Goal: Task Accomplishment & Management: Use online tool/utility

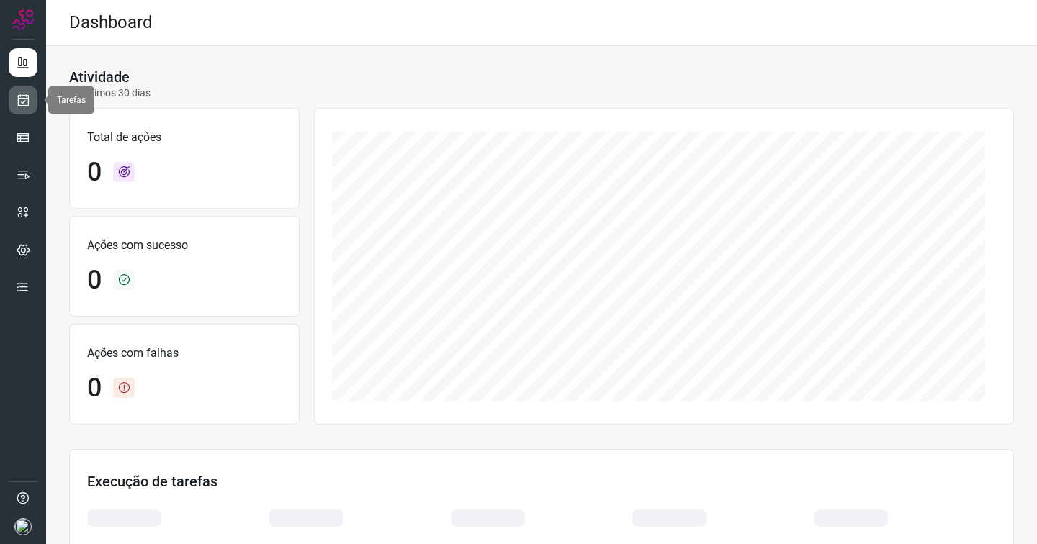
click at [22, 104] on icon at bounding box center [23, 100] width 15 height 14
click at [22, 98] on icon at bounding box center [23, 100] width 15 height 14
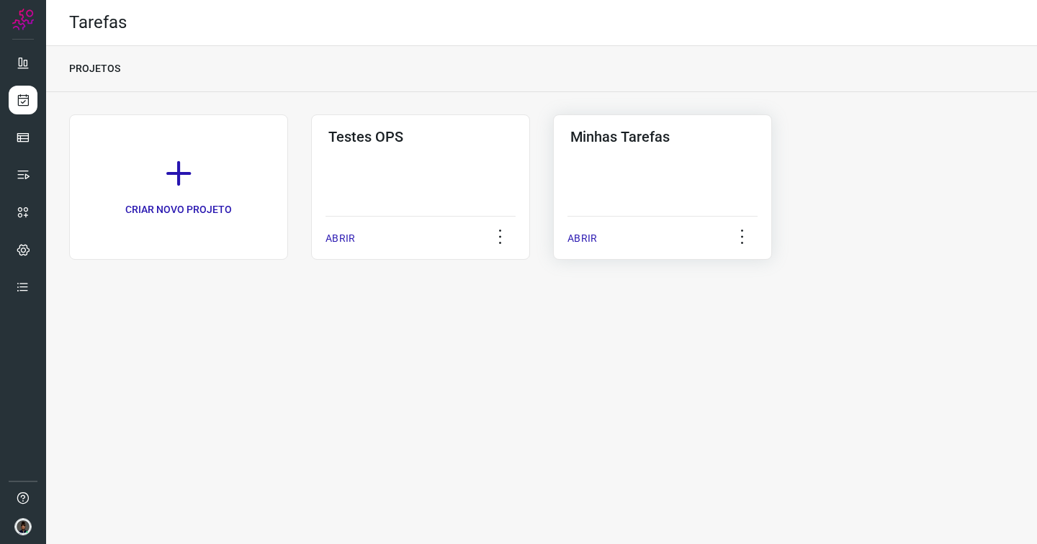
click at [645, 174] on div "Minhas Tarefas ABRIR" at bounding box center [662, 187] width 219 height 145
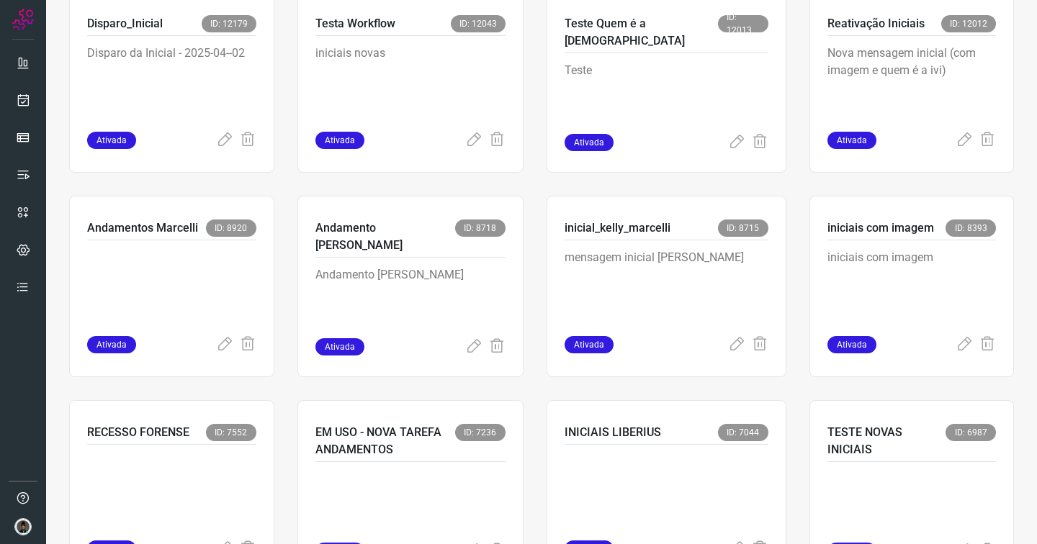
scroll to position [599, 0]
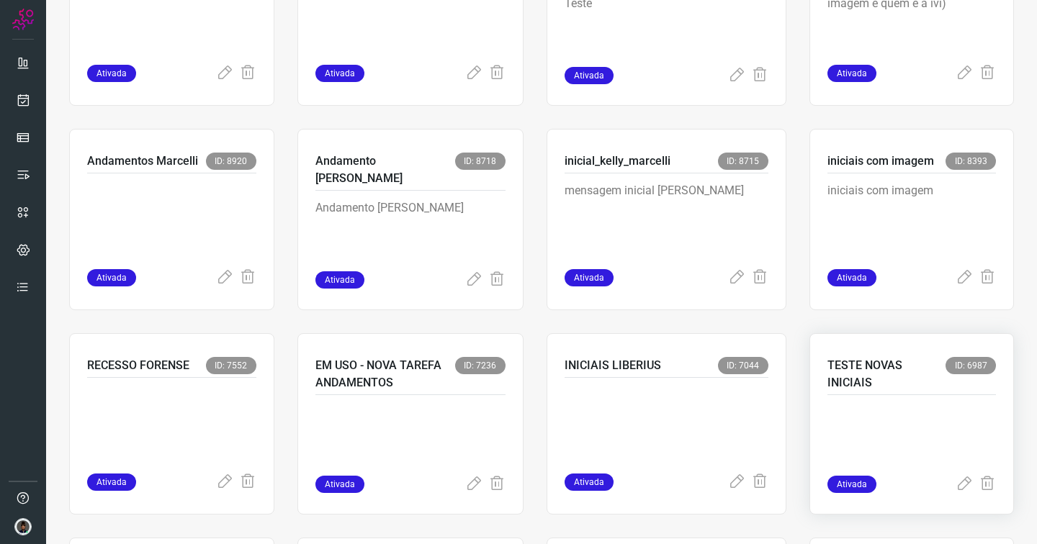
click at [897, 429] on p at bounding box center [911, 440] width 169 height 72
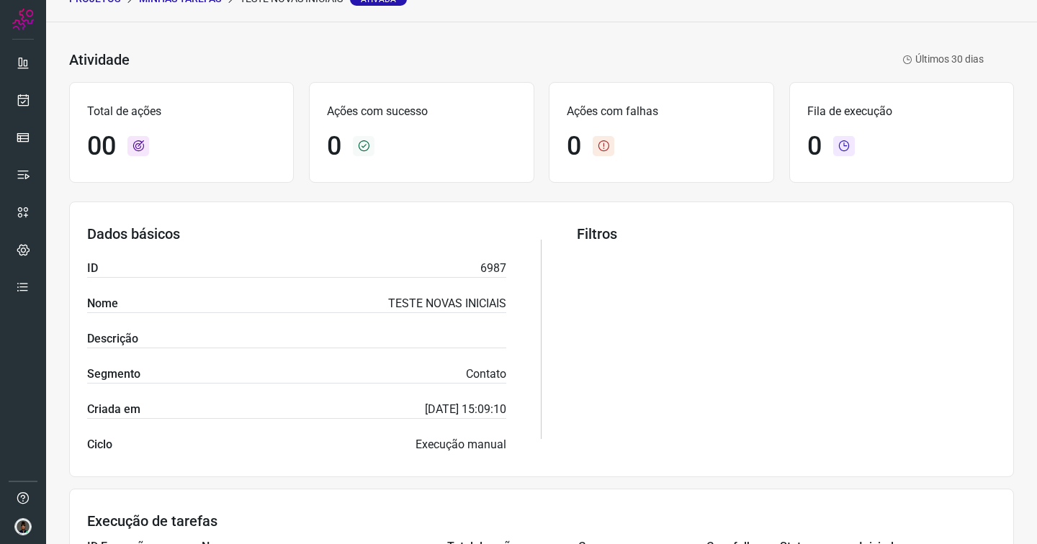
scroll to position [4, 0]
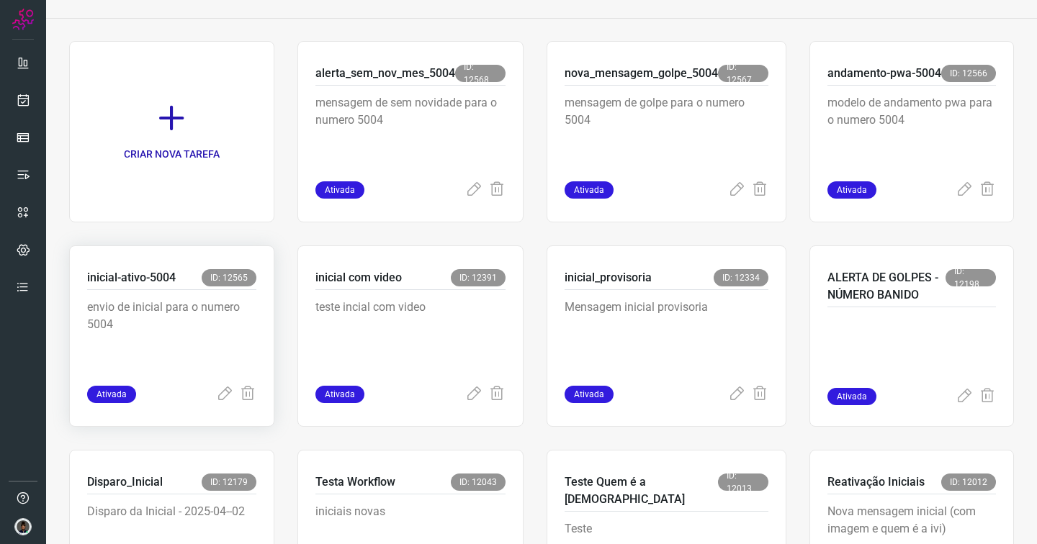
scroll to position [75, 0]
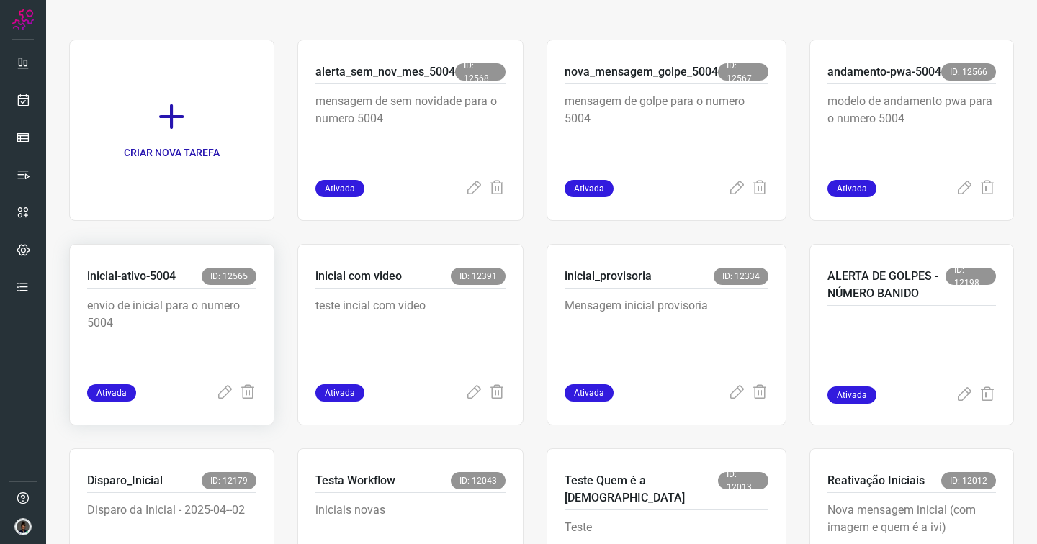
click at [154, 295] on div "envio de inicial para o numero 5004" at bounding box center [171, 337] width 169 height 96
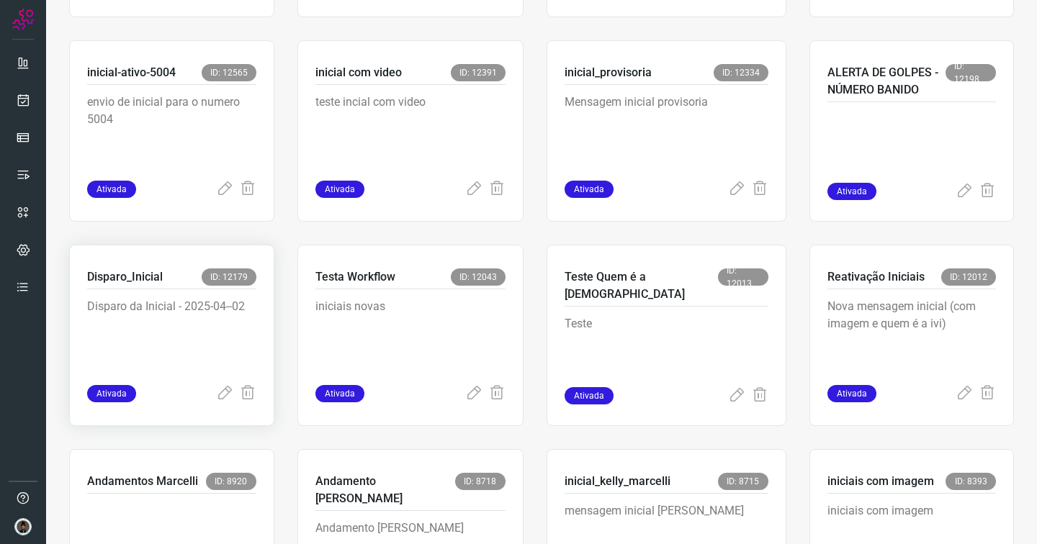
scroll to position [280, 0]
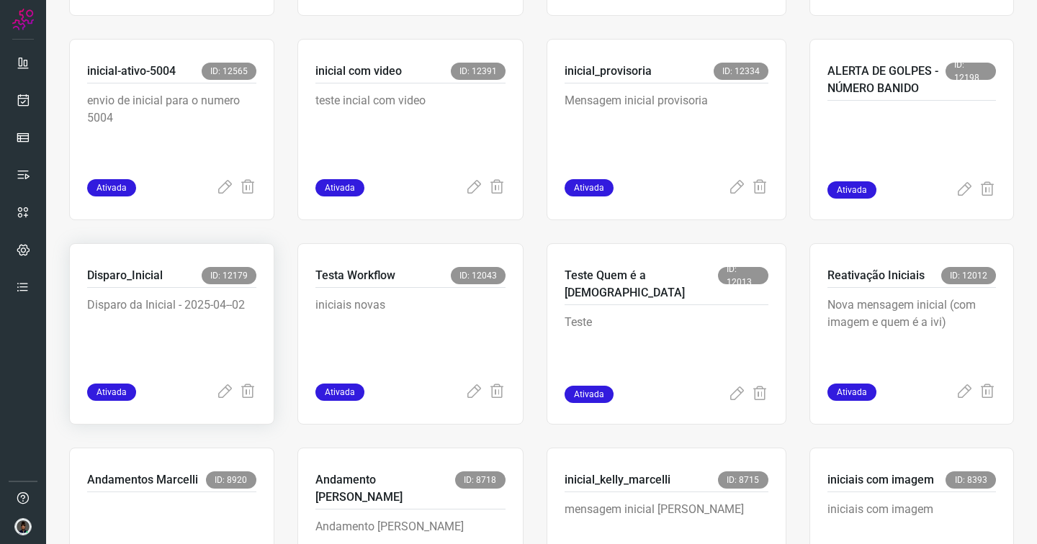
click at [153, 306] on p "Disparo da Inicial - 2025-04--02" at bounding box center [171, 333] width 169 height 72
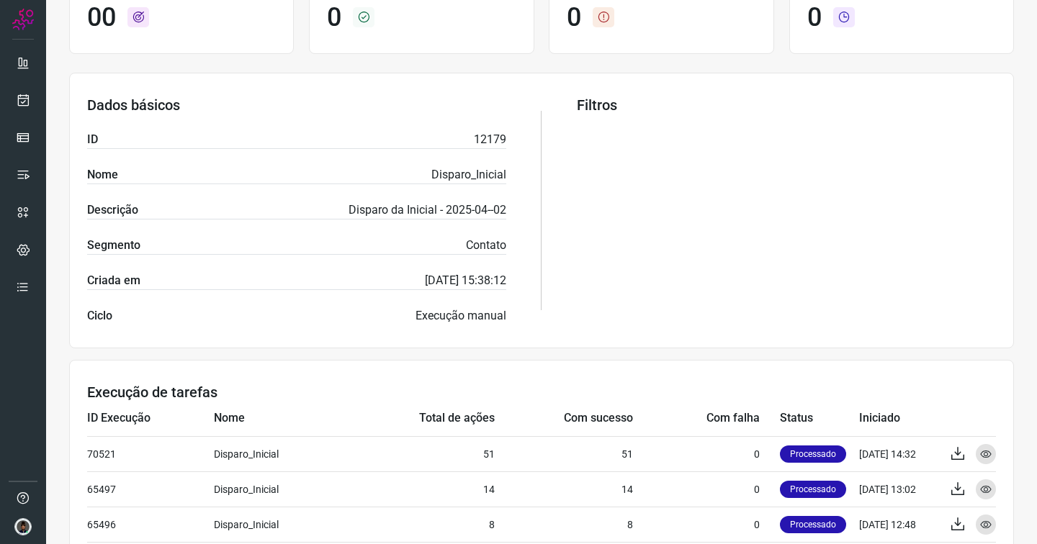
scroll to position [376, 0]
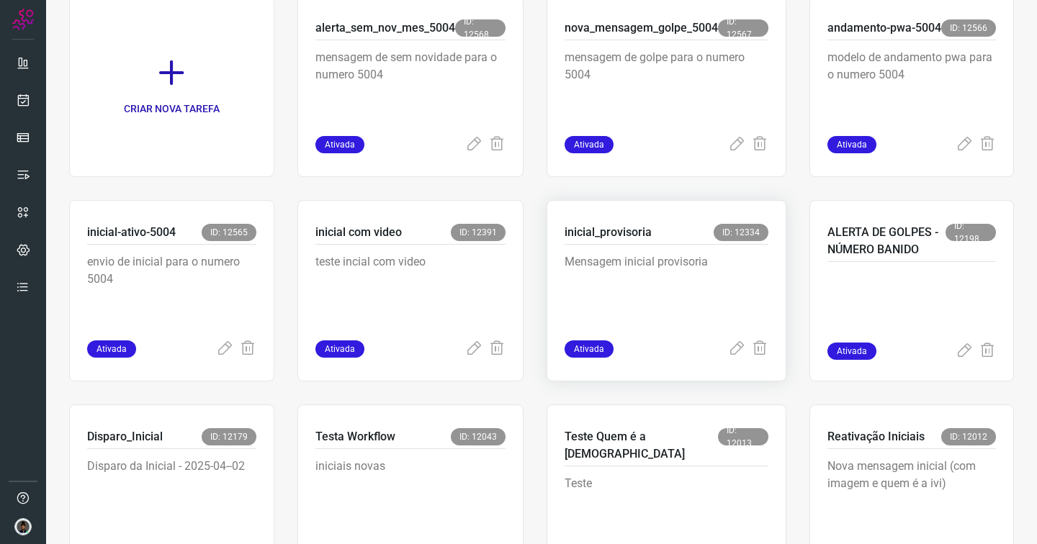
scroll to position [156, 0]
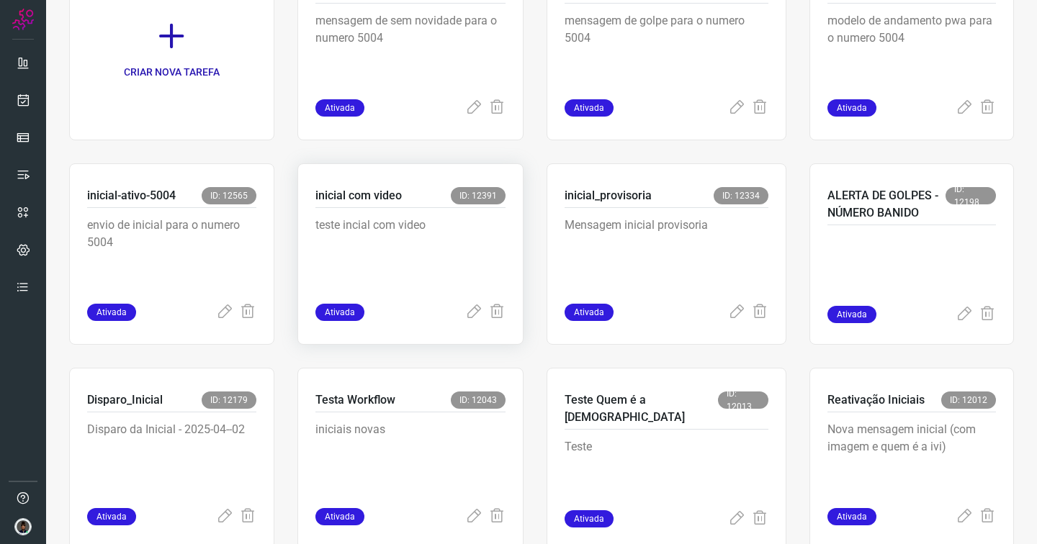
click at [367, 225] on p "teste incial com video" at bounding box center [410, 253] width 190 height 72
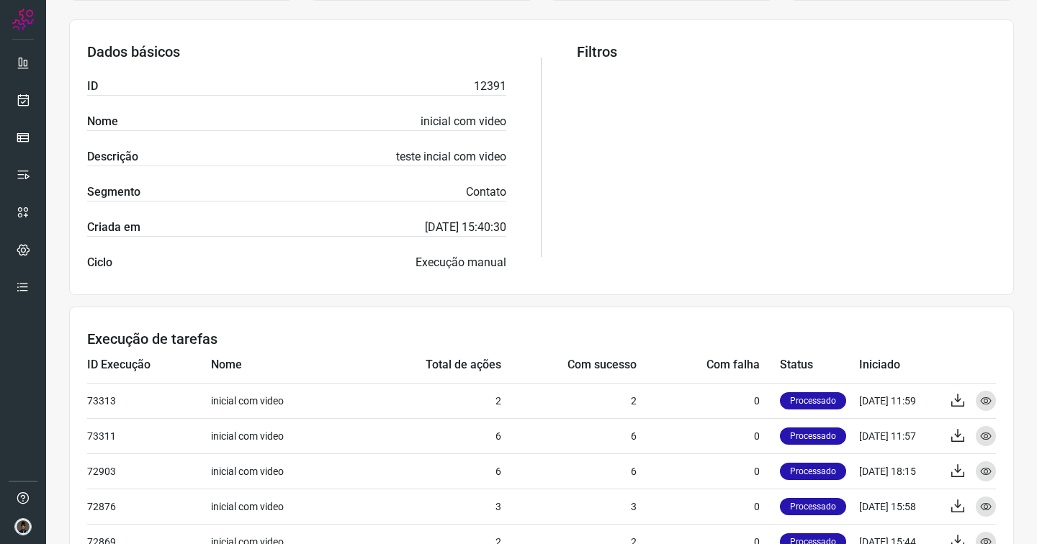
scroll to position [340, 0]
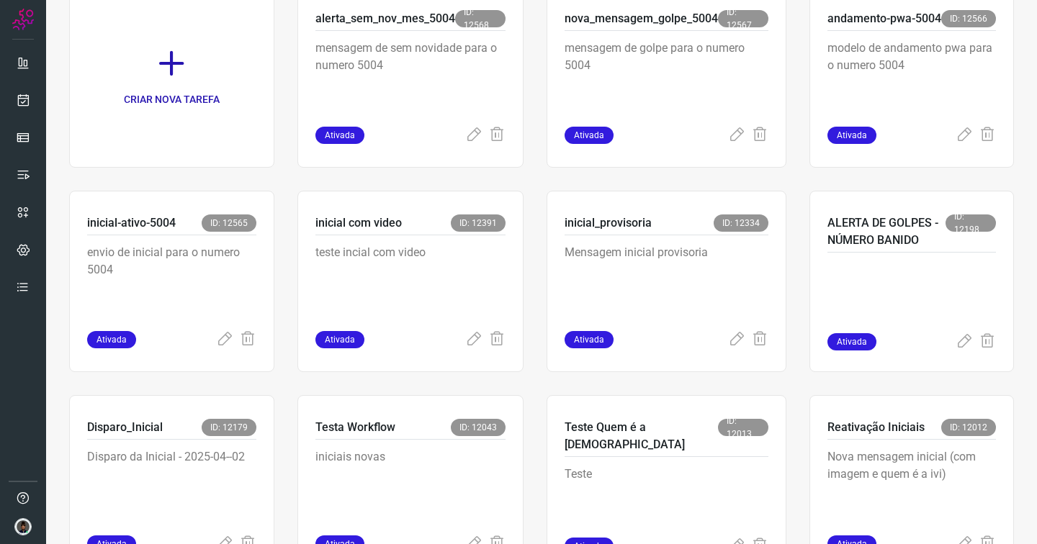
scroll to position [151, 0]
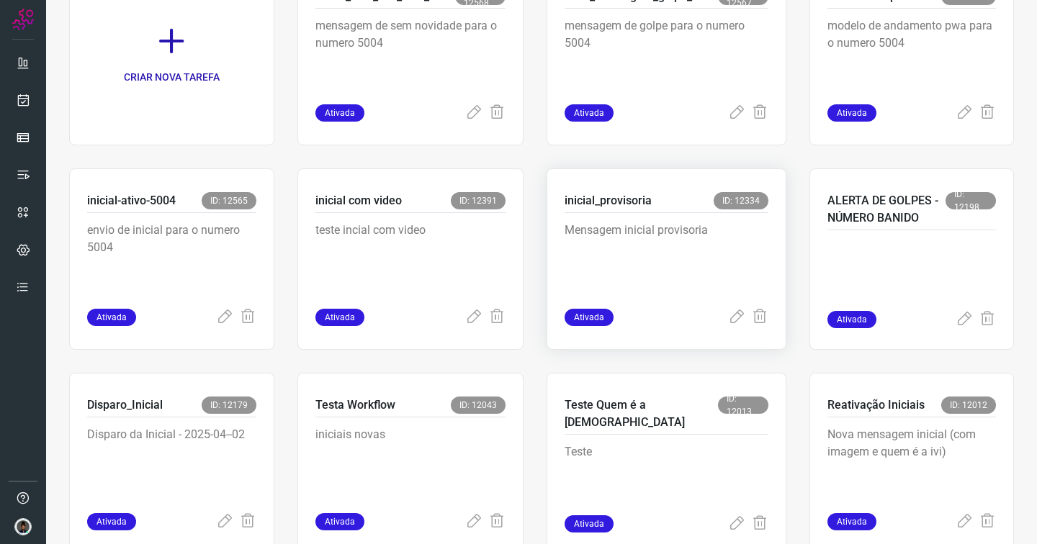
click at [600, 255] on p "Mensagem inicial provisoria" at bounding box center [667, 258] width 204 height 72
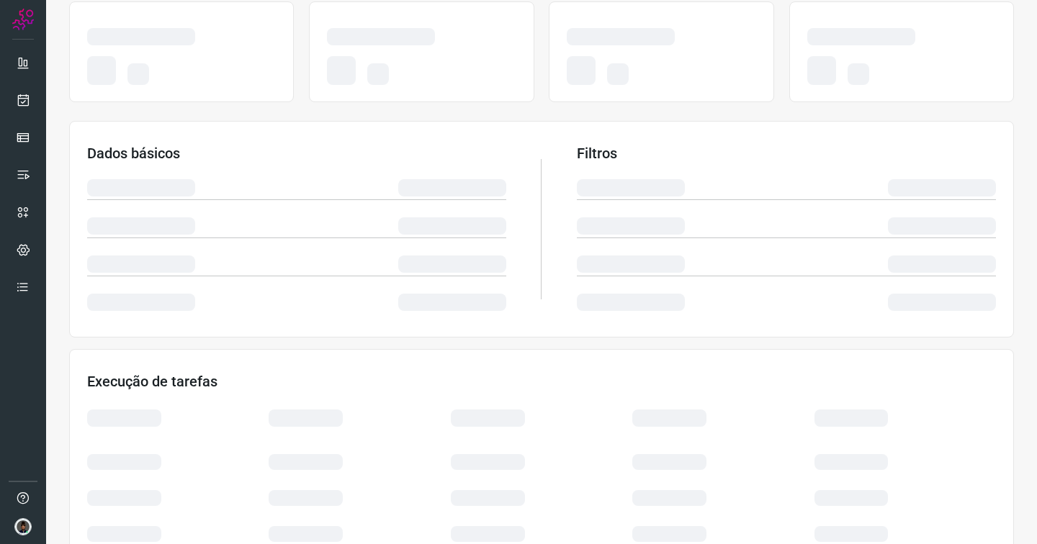
click at [600, 256] on div at bounding box center [631, 264] width 108 height 17
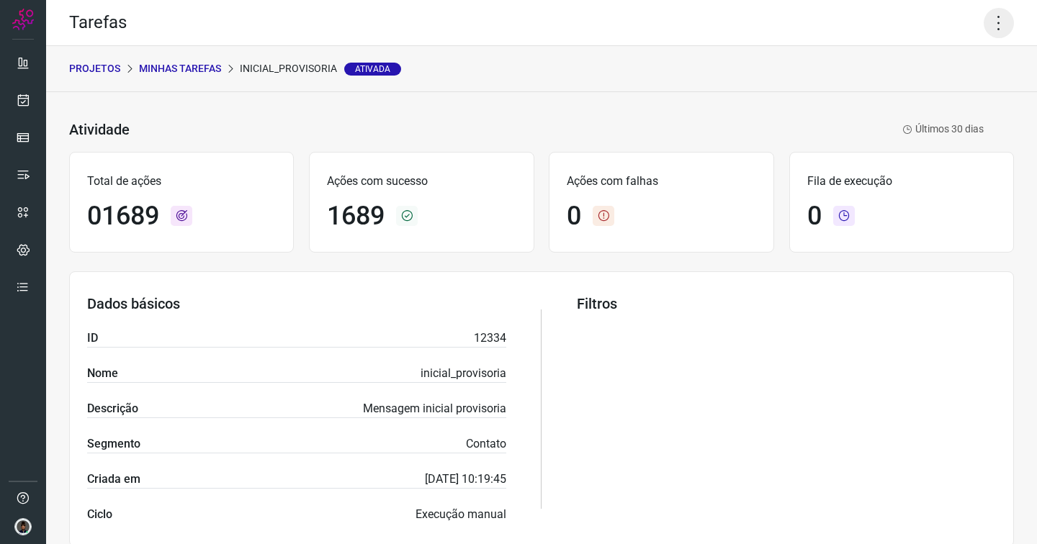
click at [987, 29] on icon at bounding box center [999, 23] width 30 height 30
click at [901, 94] on li "Executar" at bounding box center [936, 94] width 131 height 23
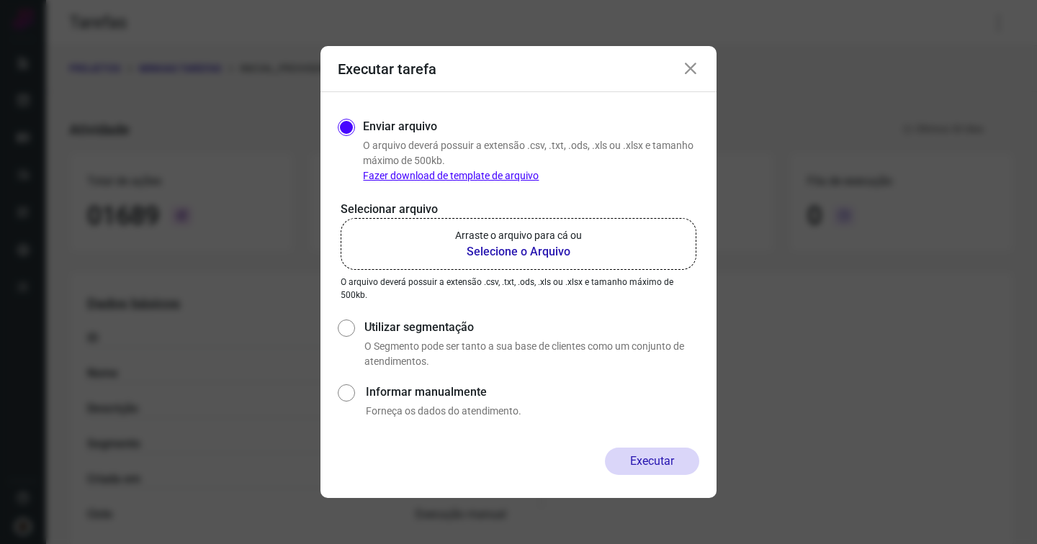
click at [504, 247] on b "Selecione o Arquivo" at bounding box center [518, 251] width 127 height 17
click at [0, 0] on input "Arraste o arquivo para cá ou Selecione o Arquivo" at bounding box center [0, 0] width 0 height 0
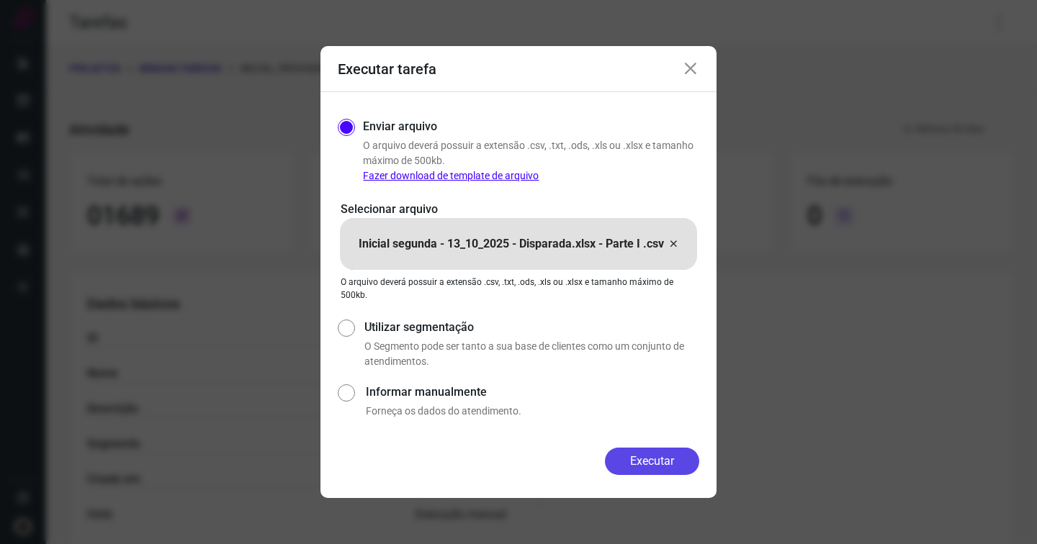
click at [630, 458] on button "Executar" at bounding box center [652, 461] width 94 height 27
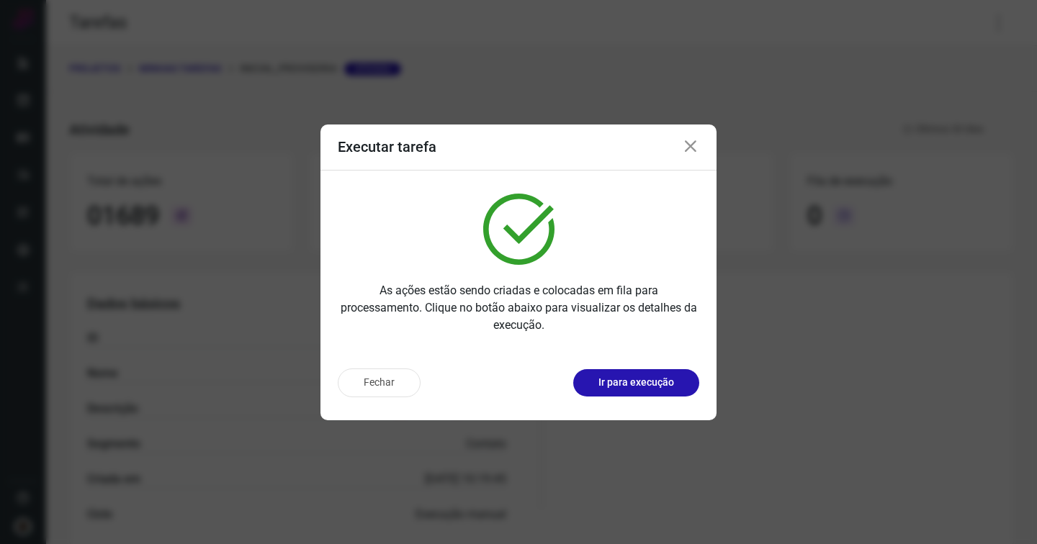
click at [695, 145] on icon at bounding box center [690, 146] width 17 height 17
